Goal: Information Seeking & Learning: Understand process/instructions

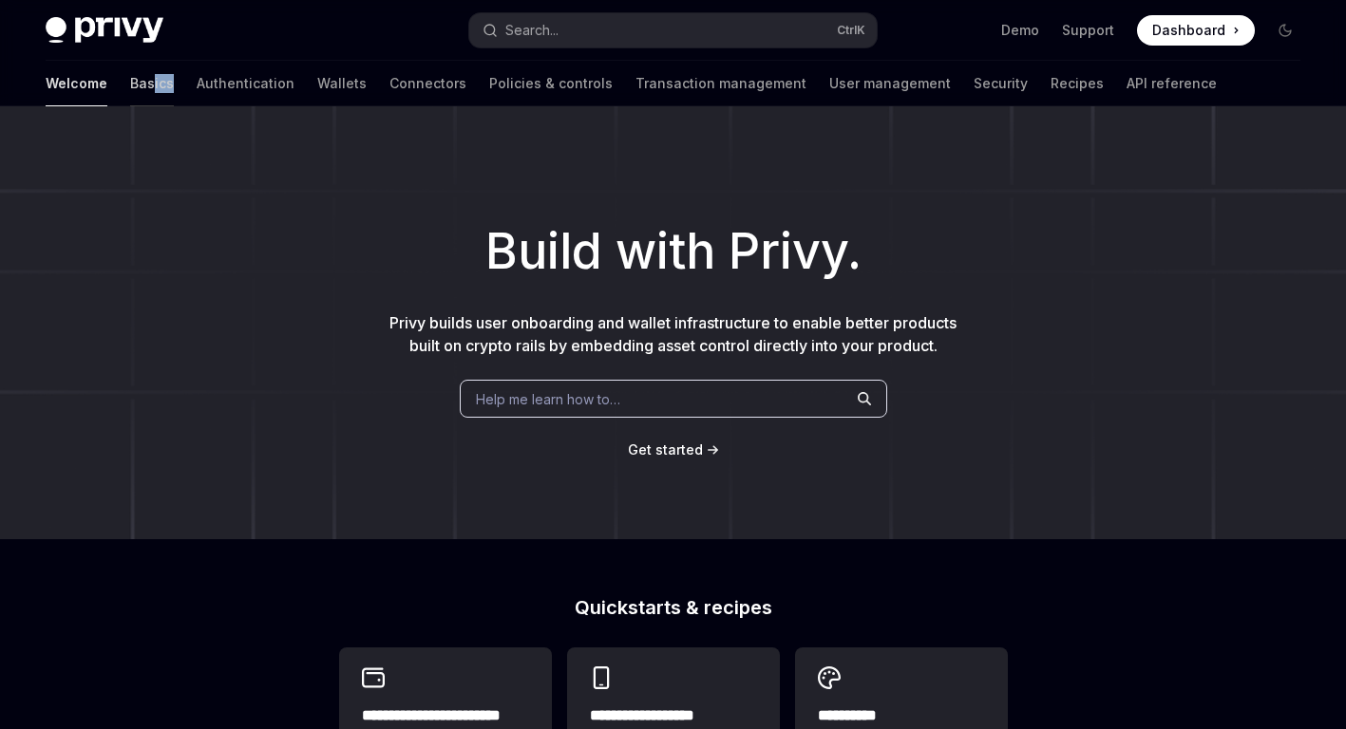
drag, startPoint x: 89, startPoint y: 70, endPoint x: 67, endPoint y: 83, distance: 25.1
click at [67, 83] on div "Welcome Basics Authentication Wallets Connectors Policies & controls Transactio…" at bounding box center [631, 84] width 1171 height 46
click at [130, 83] on link "Basics" at bounding box center [152, 84] width 44 height 46
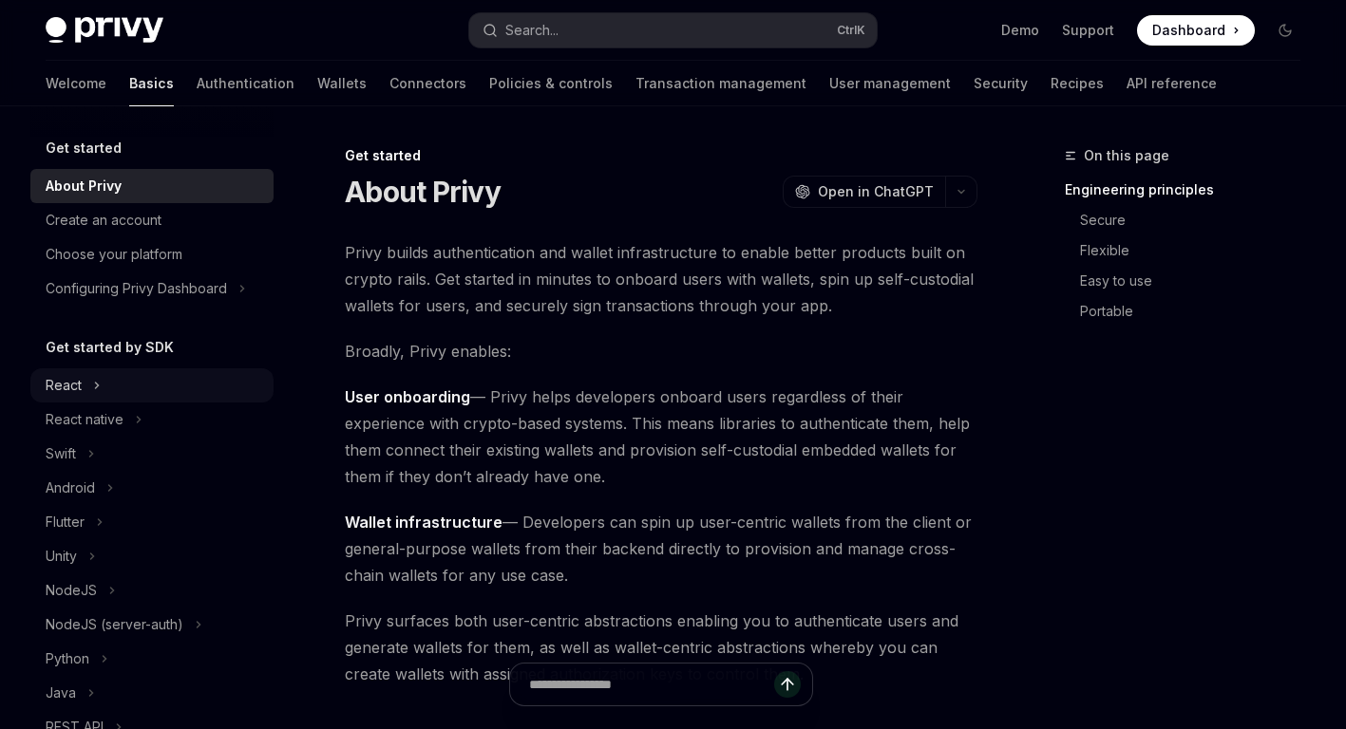
click at [137, 377] on div "React" at bounding box center [151, 386] width 243 height 34
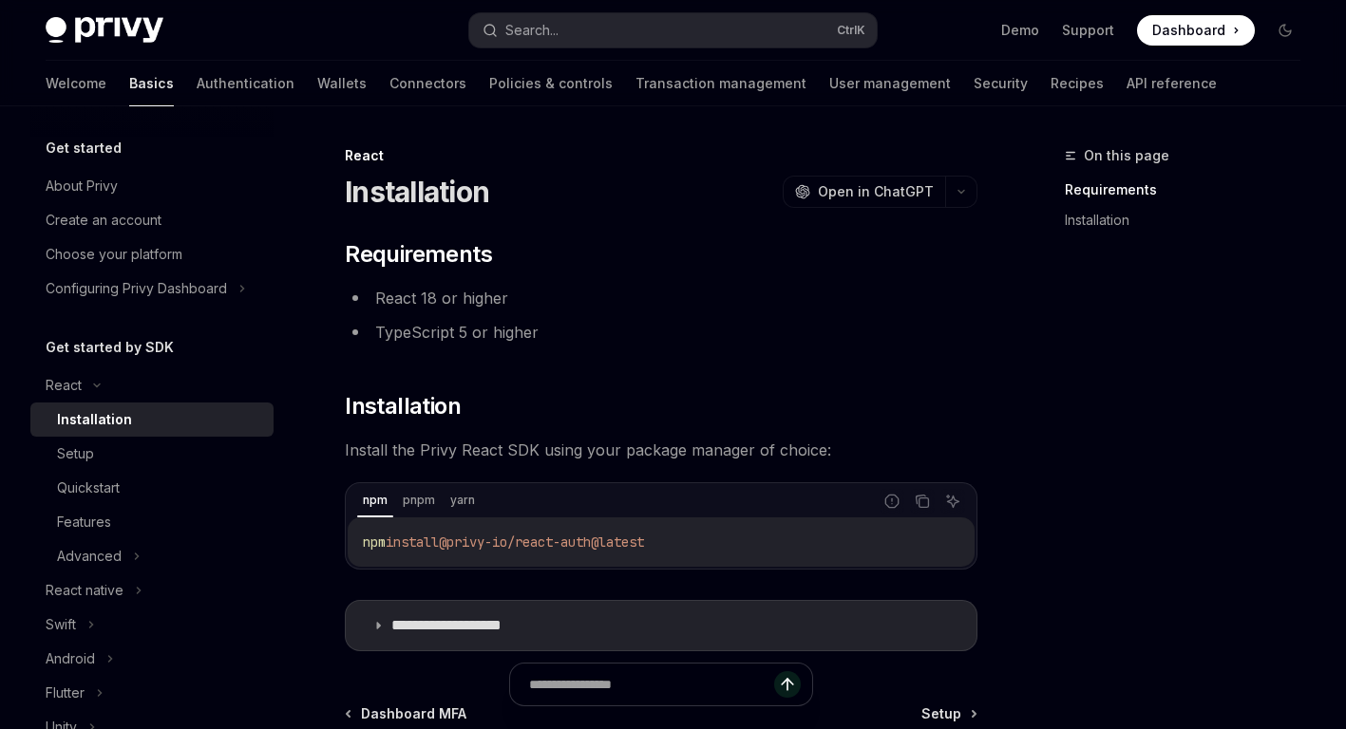
click at [140, 426] on div "Installation" at bounding box center [159, 419] width 205 height 23
type textarea "*"
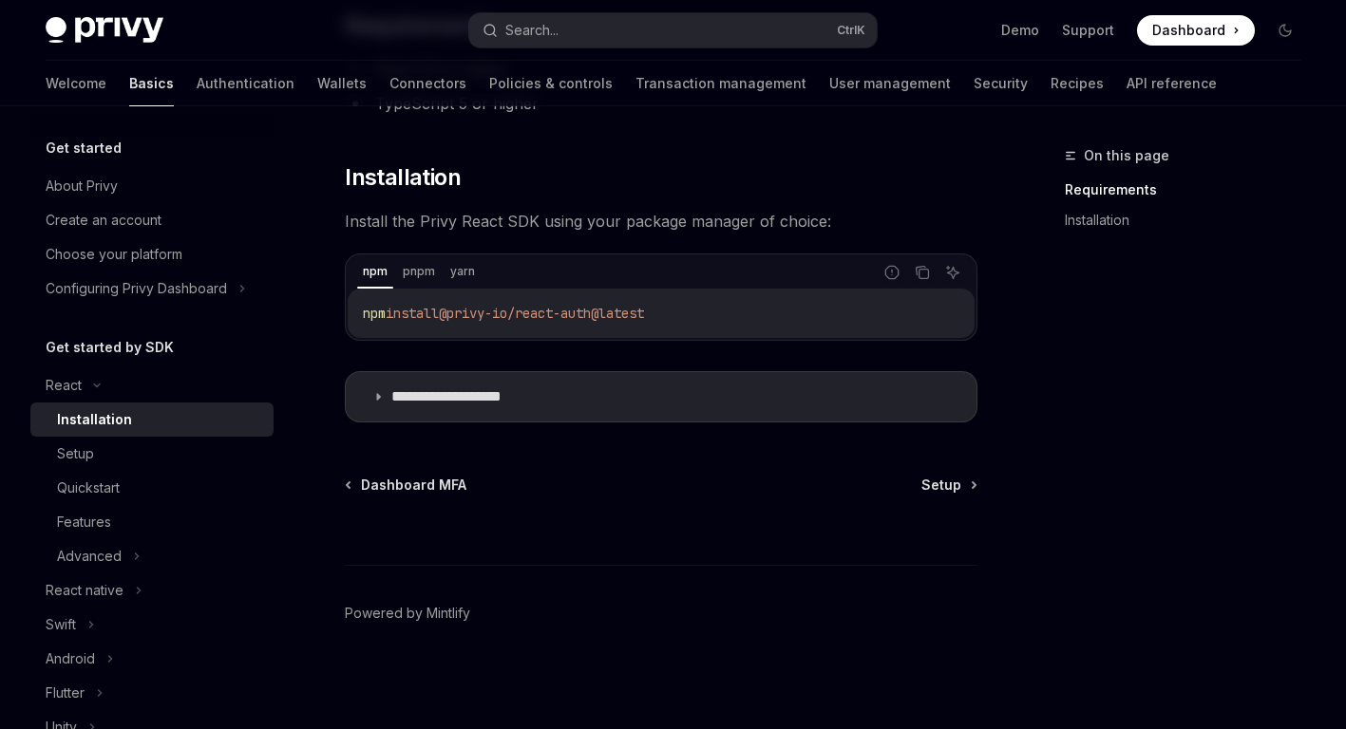
scroll to position [216, 0]
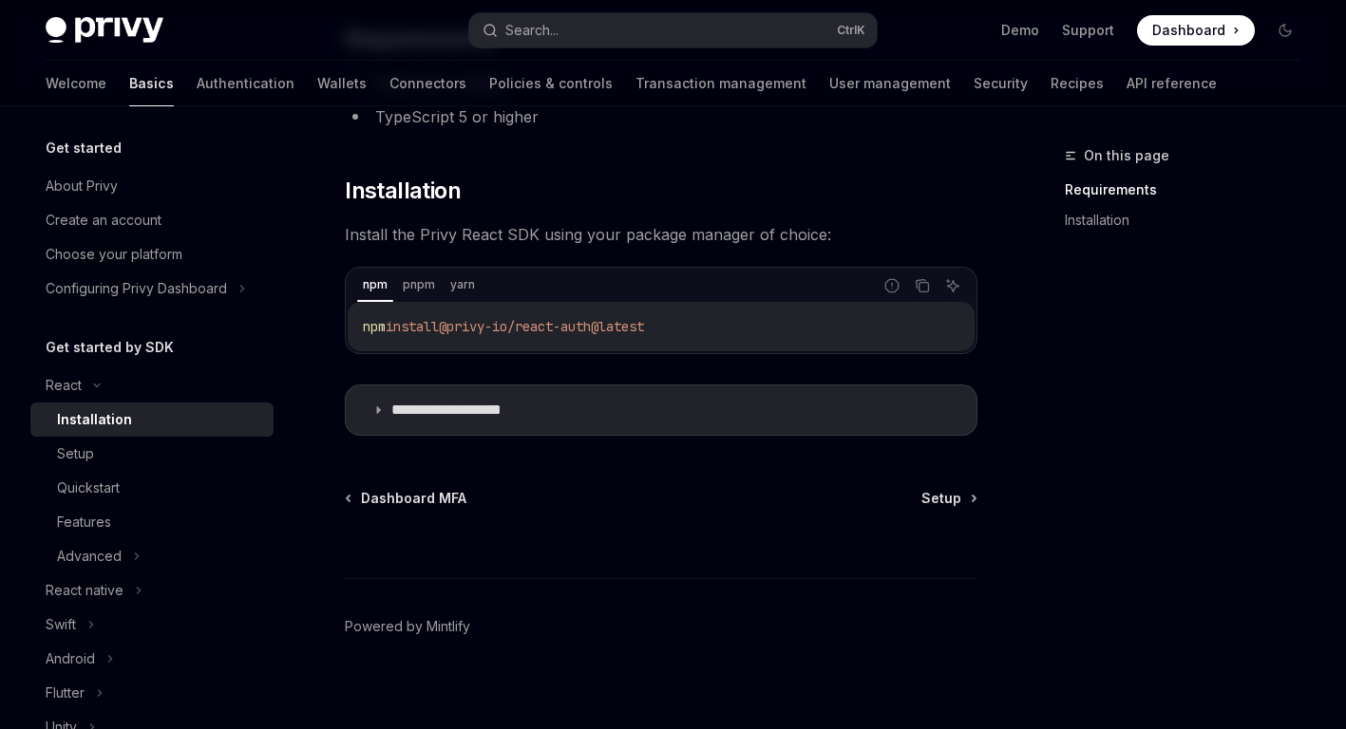
drag, startPoint x: 366, startPoint y: 322, endPoint x: 746, endPoint y: 314, distance: 380.0
click at [746, 314] on div "npm install @privy-io/react-auth@latest" at bounding box center [661, 326] width 627 height 49
